Goal: Book appointment/travel/reservation

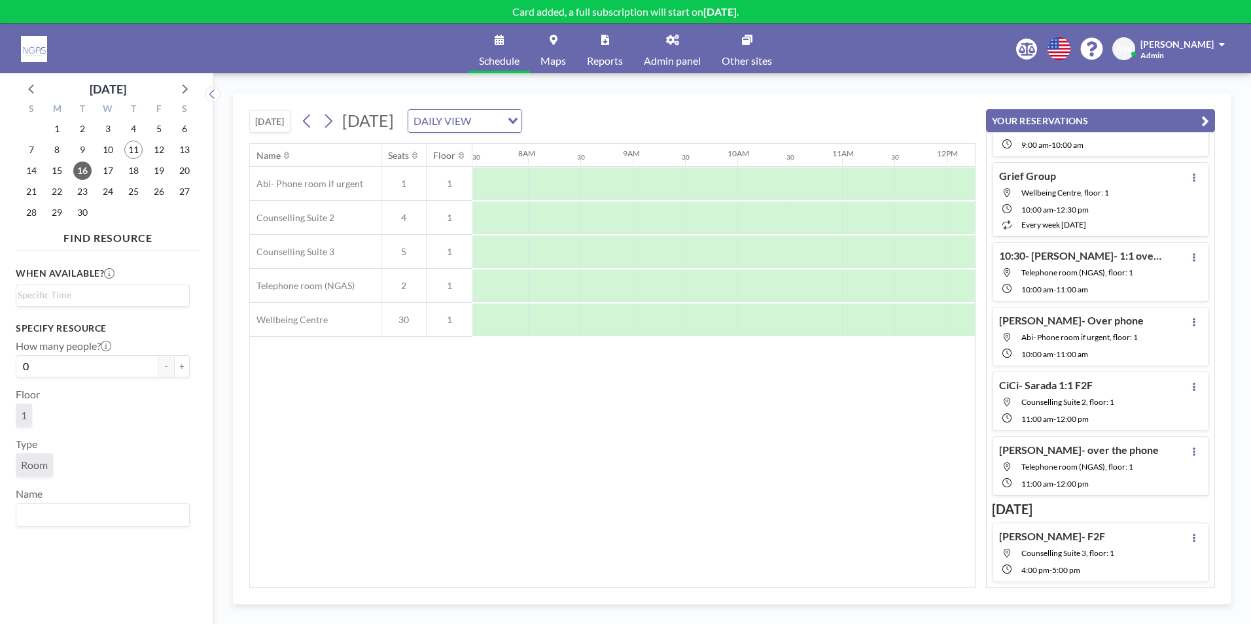
scroll to position [0, 785]
click at [133, 154] on span "11" at bounding box center [133, 150] width 18 height 18
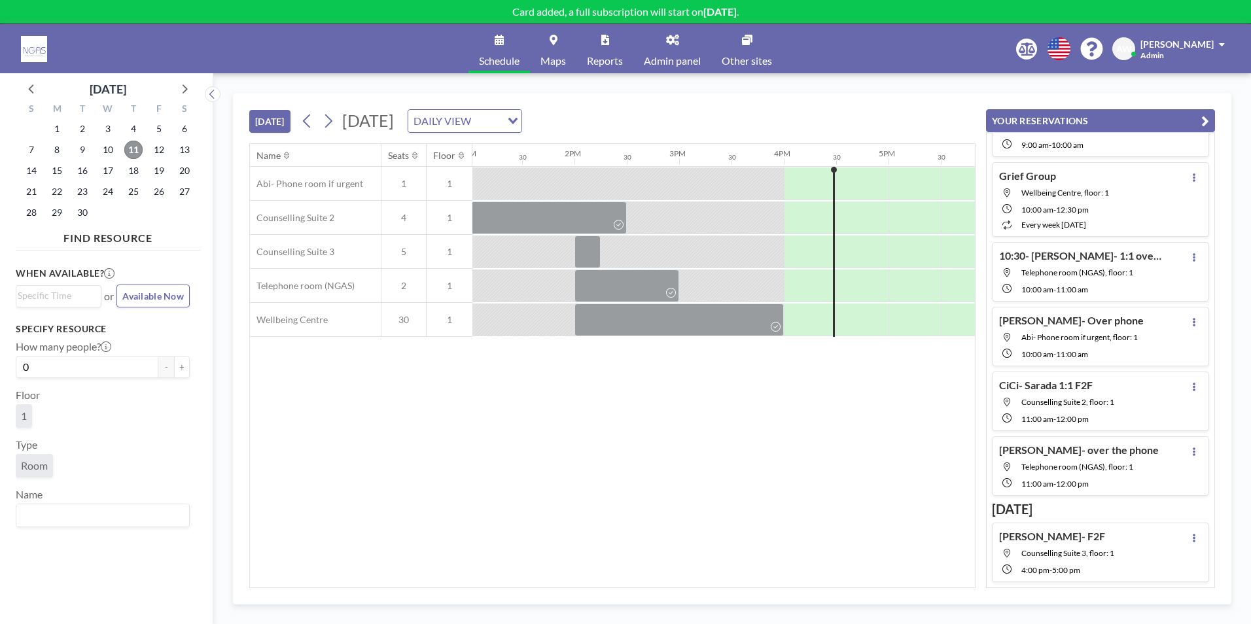
scroll to position [0, 1378]
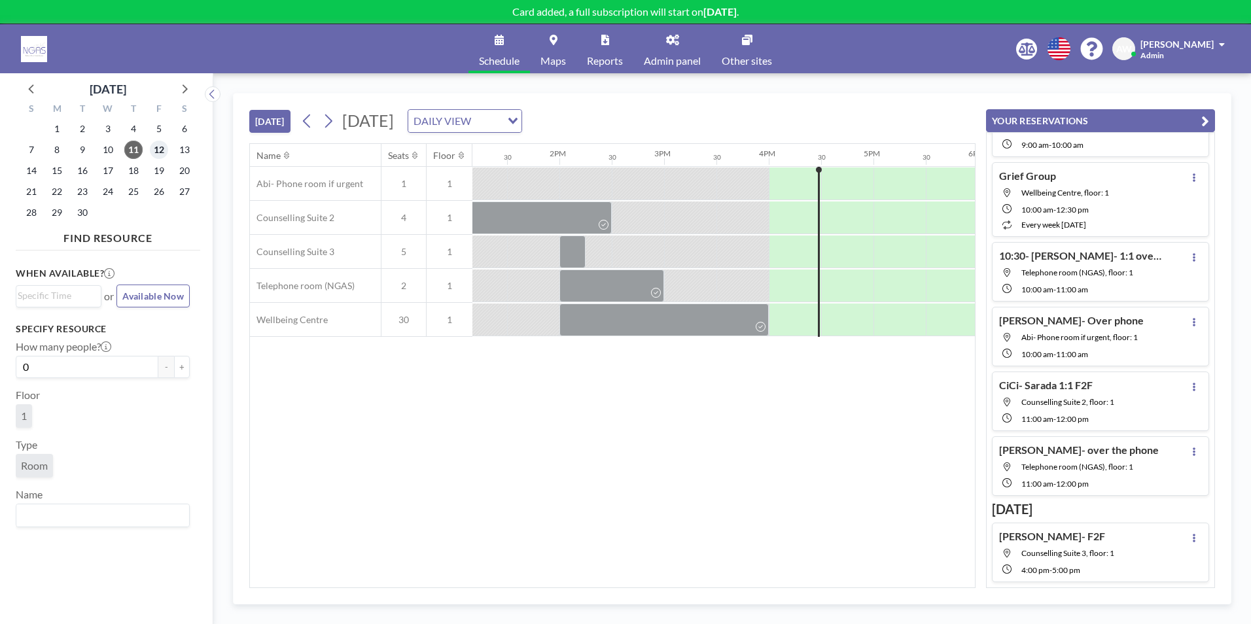
click at [155, 151] on span "12" at bounding box center [159, 150] width 18 height 18
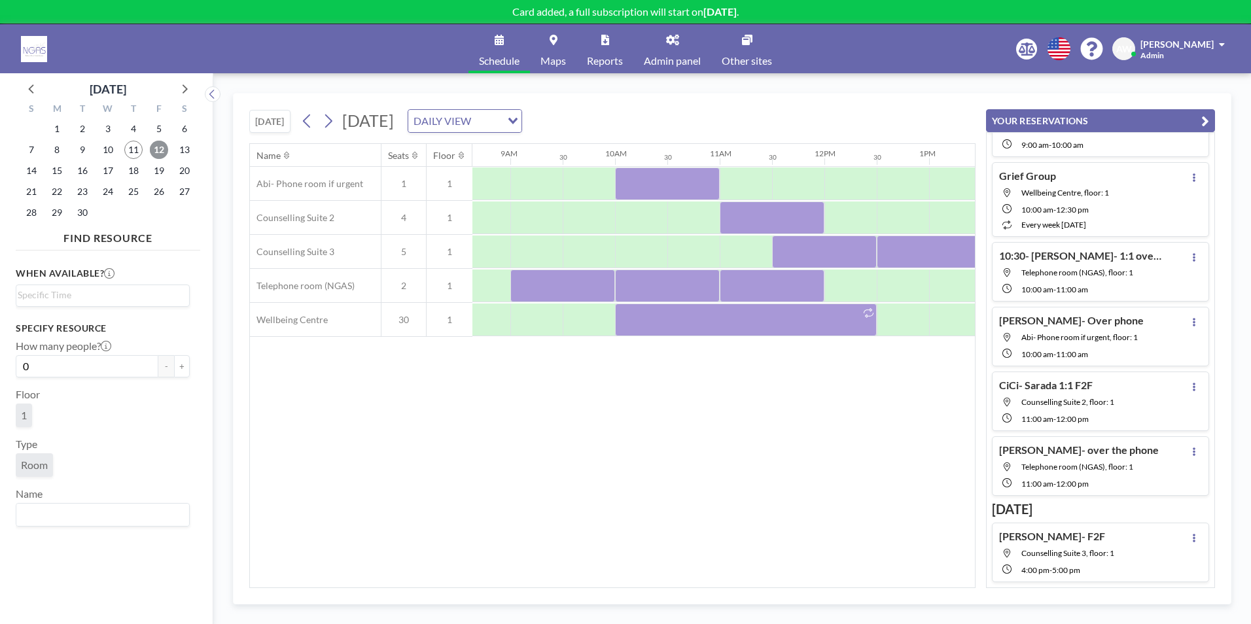
scroll to position [0, 909]
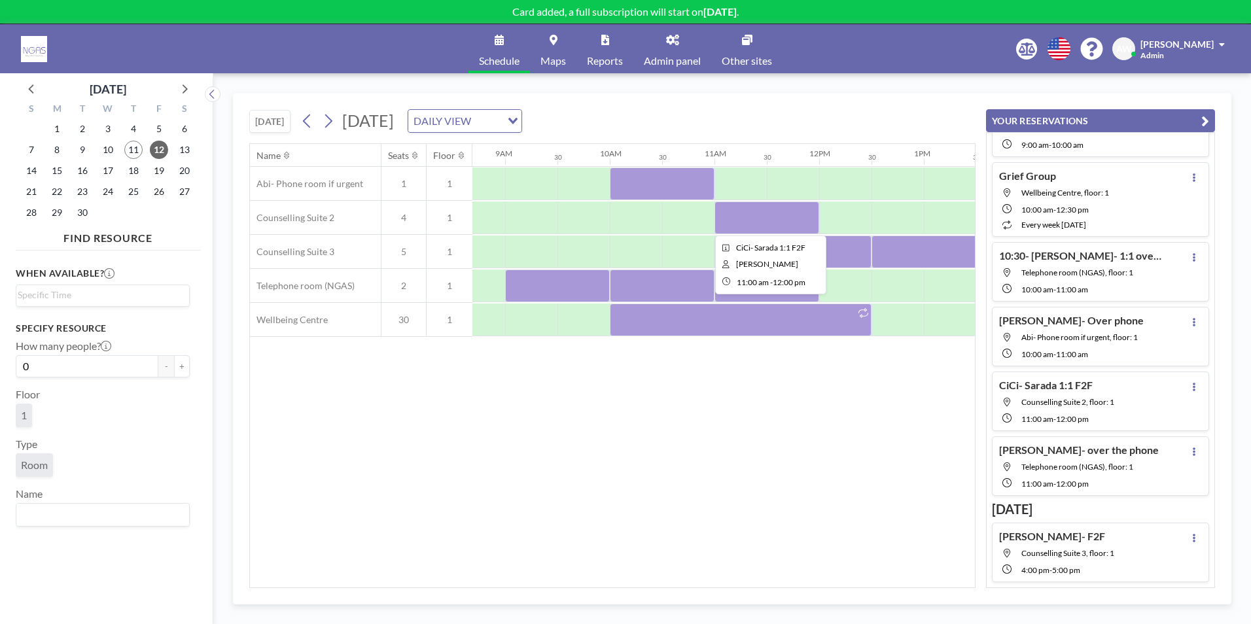
click at [777, 223] on div at bounding box center [766, 217] width 105 height 33
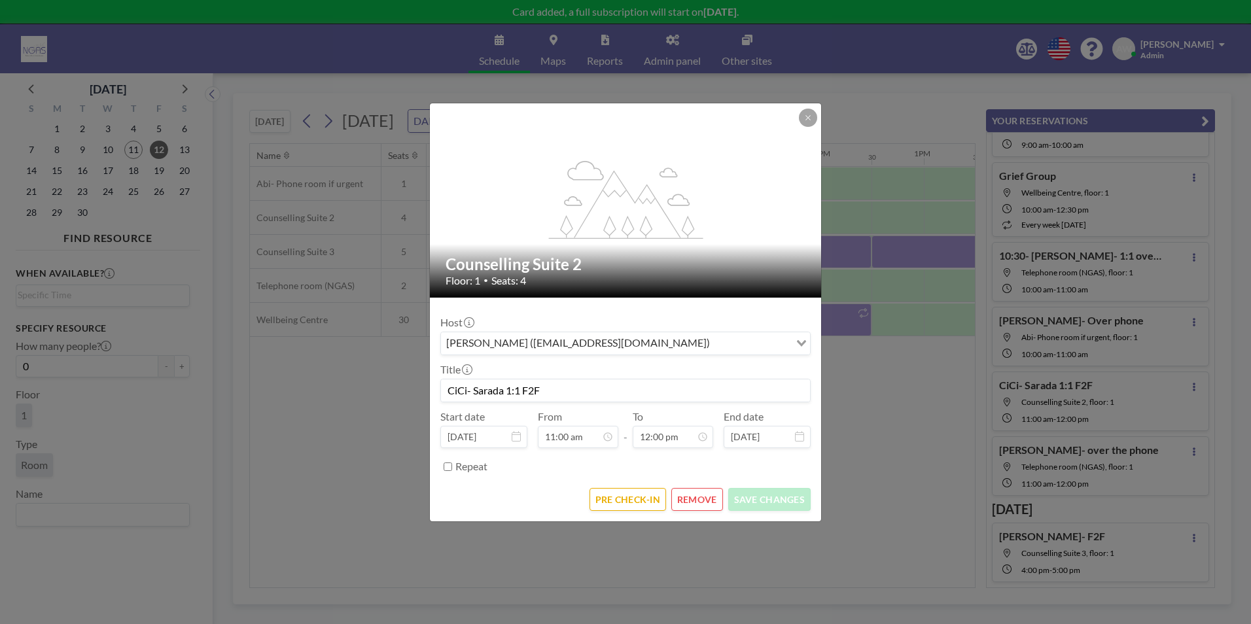
click at [715, 489] on button "REMOVE" at bounding box center [697, 499] width 52 height 23
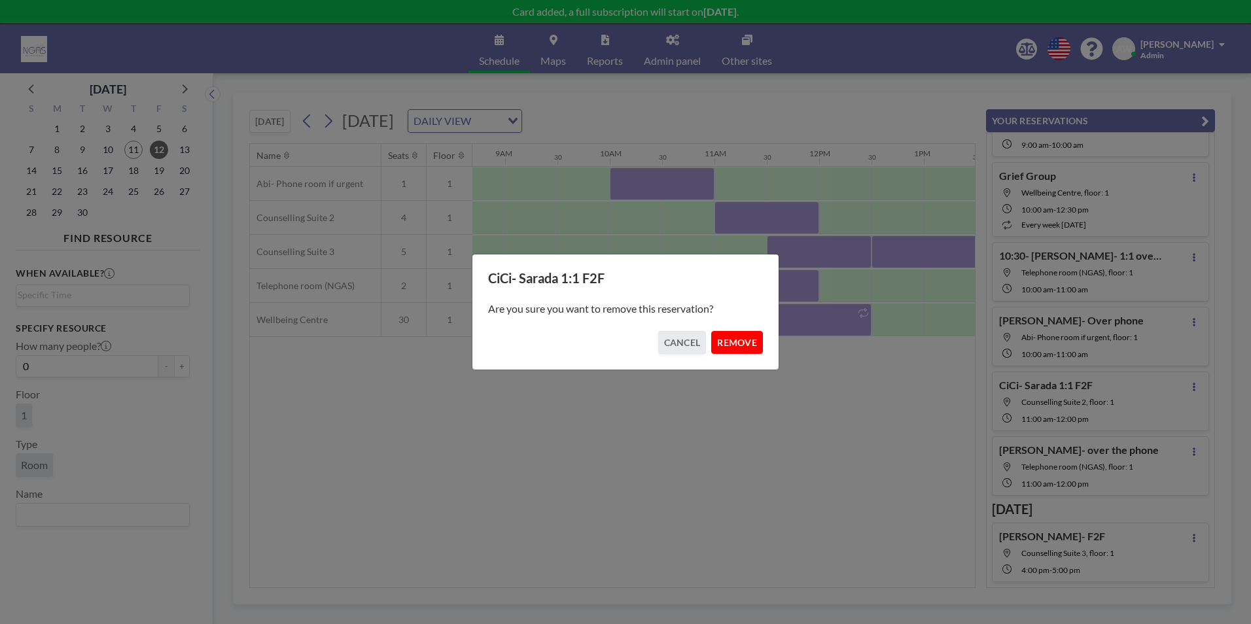
click at [742, 341] on button "REMOVE" at bounding box center [737, 342] width 52 height 23
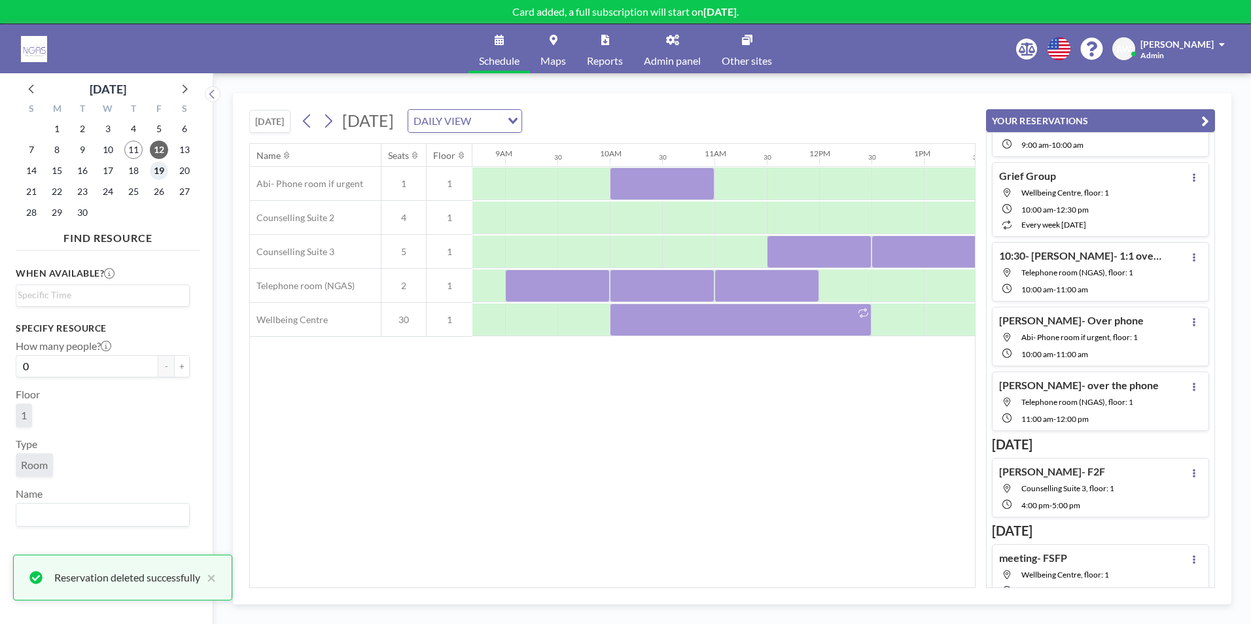
click at [161, 173] on span "19" at bounding box center [159, 171] width 18 height 18
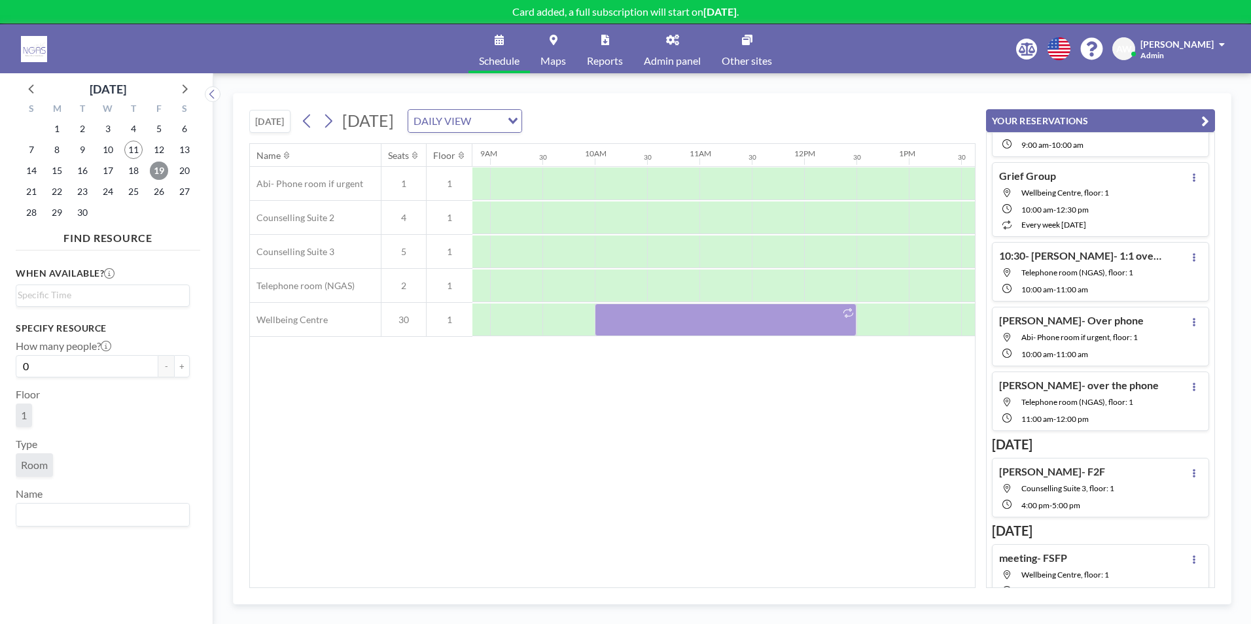
scroll to position [0, 958]
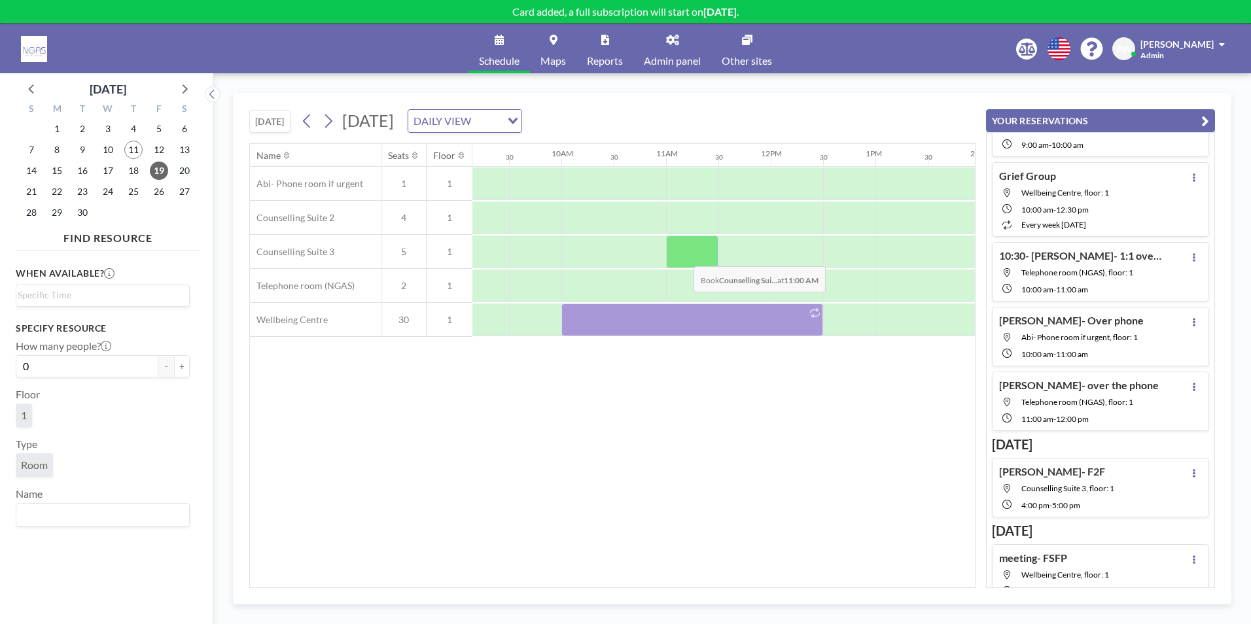
click at [683, 256] on div at bounding box center [692, 251] width 52 height 33
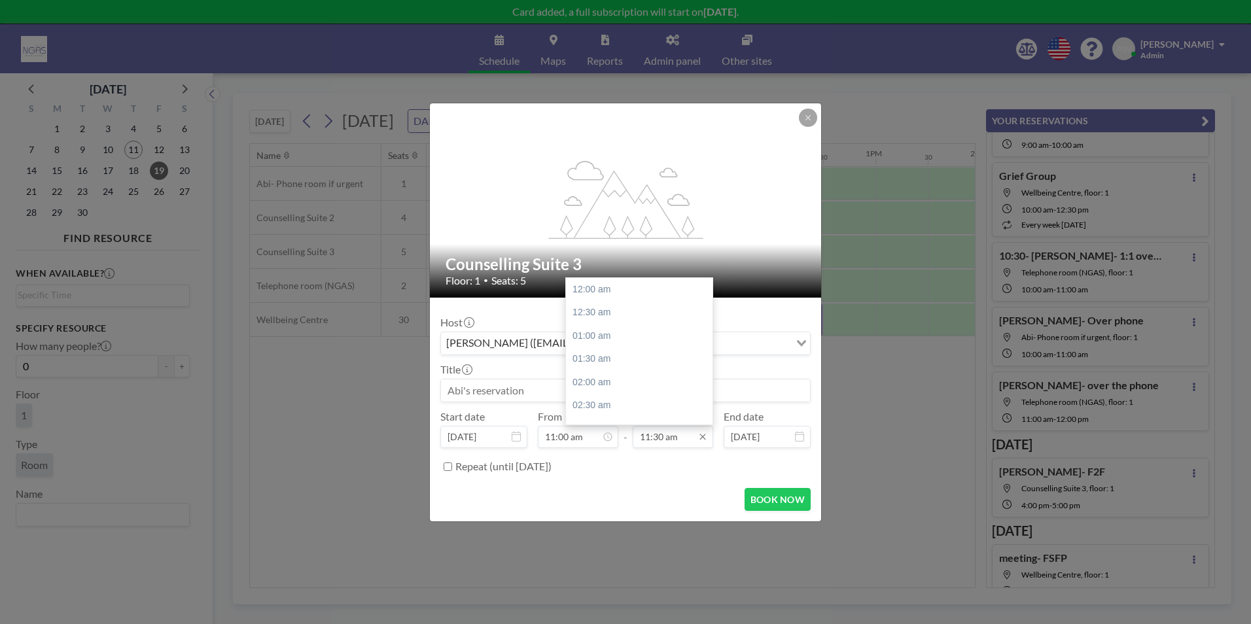
scroll to position [536, 0]
click at [635, 313] on div "12:00 pm" at bounding box center [642, 313] width 153 height 24
type input "12:00 pm"
click at [506, 396] on input at bounding box center [625, 390] width 369 height 22
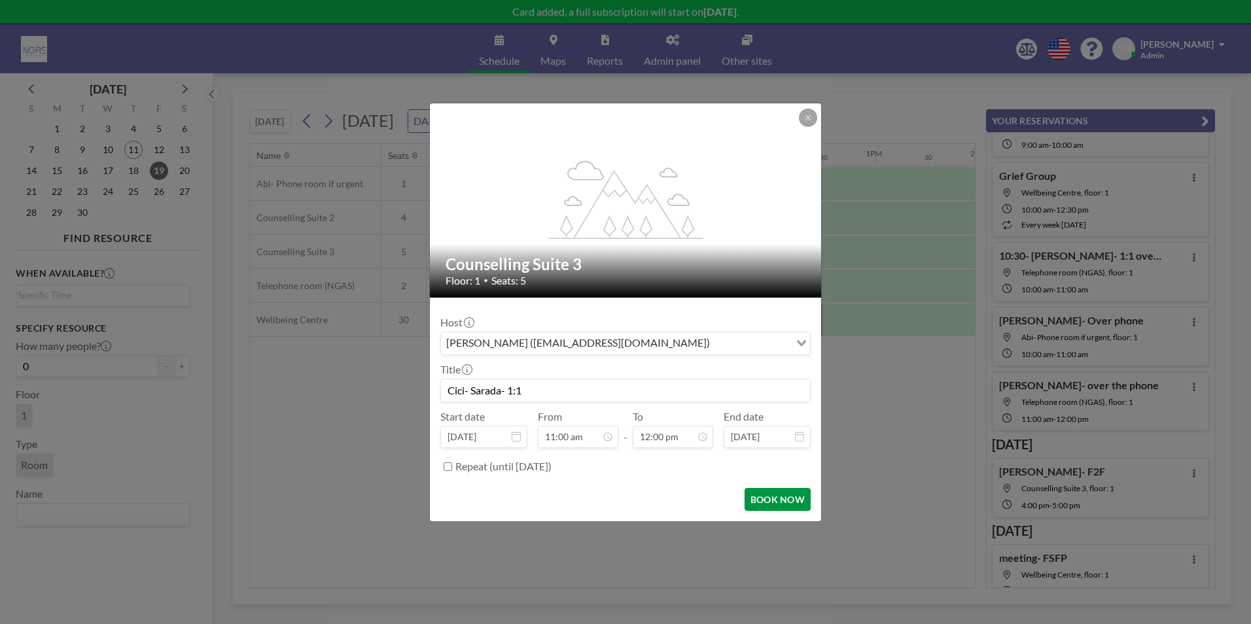
scroll to position [512, 0]
type input "Cici- Sarada- 1:1"
click at [780, 502] on button "BOOK NOW" at bounding box center [777, 499] width 66 height 23
